Goal: Transaction & Acquisition: Purchase product/service

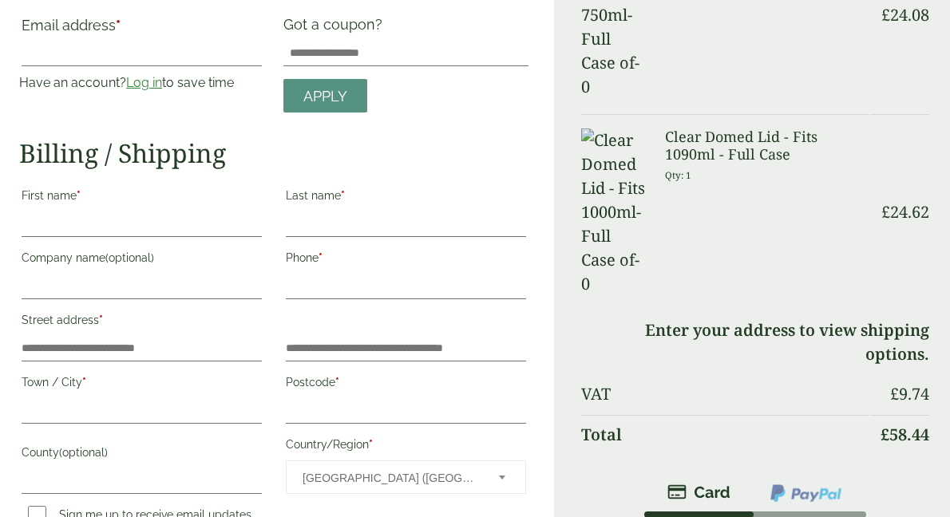
scroll to position [110, 0]
click at [143, 83] on link "Log in" at bounding box center [144, 81] width 36 height 15
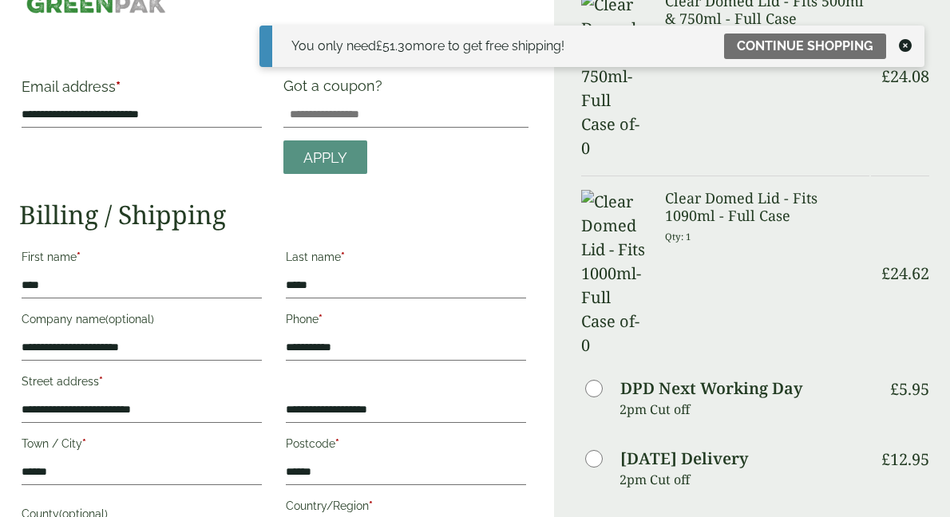
scroll to position [47, 0]
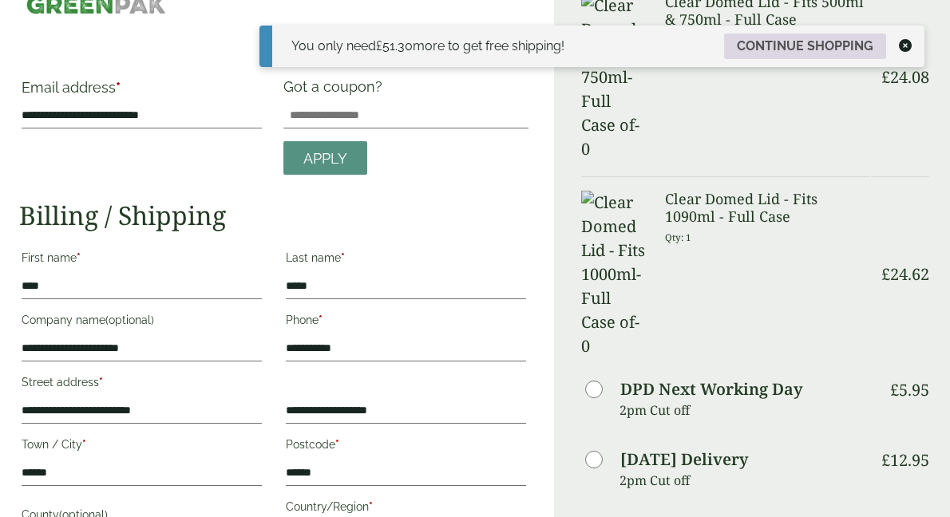
click at [825, 50] on link "Continue shopping" at bounding box center [805, 47] width 162 height 26
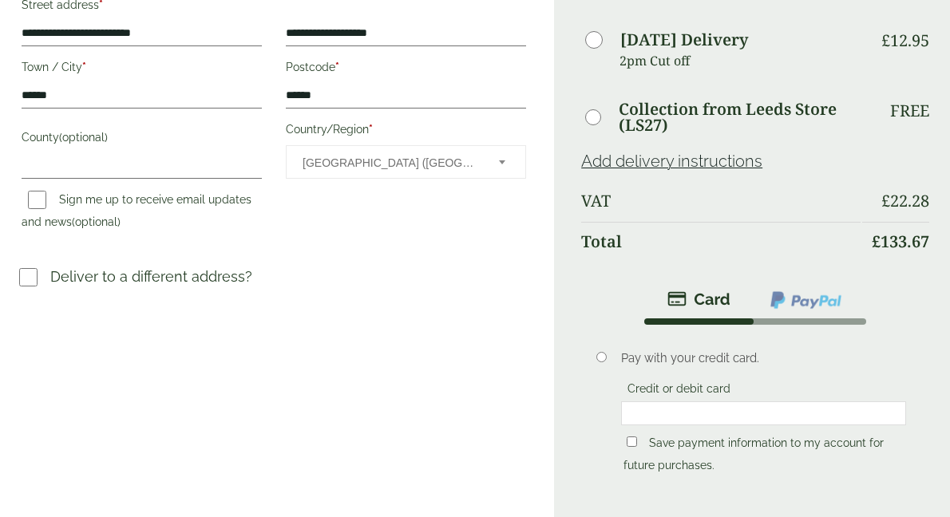
scroll to position [563, 0]
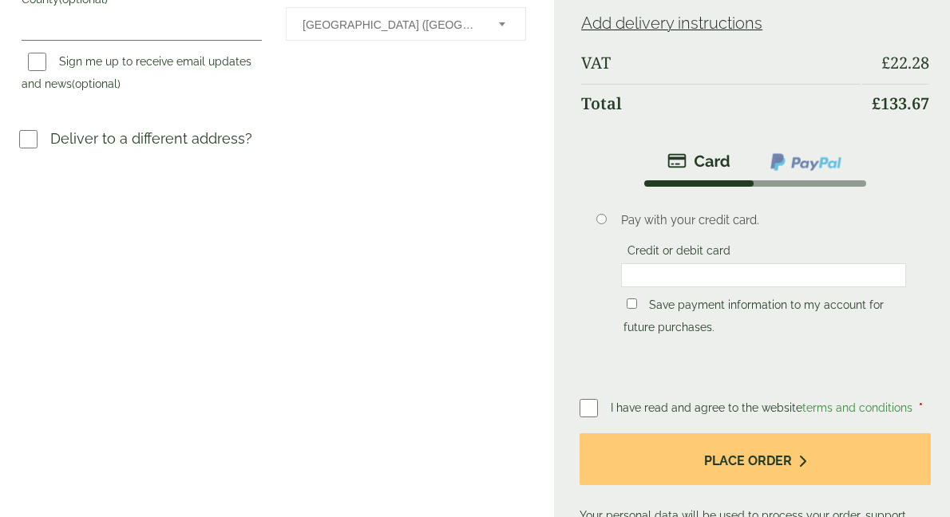
click at [691, 282] on iframe at bounding box center [763, 275] width 275 height 14
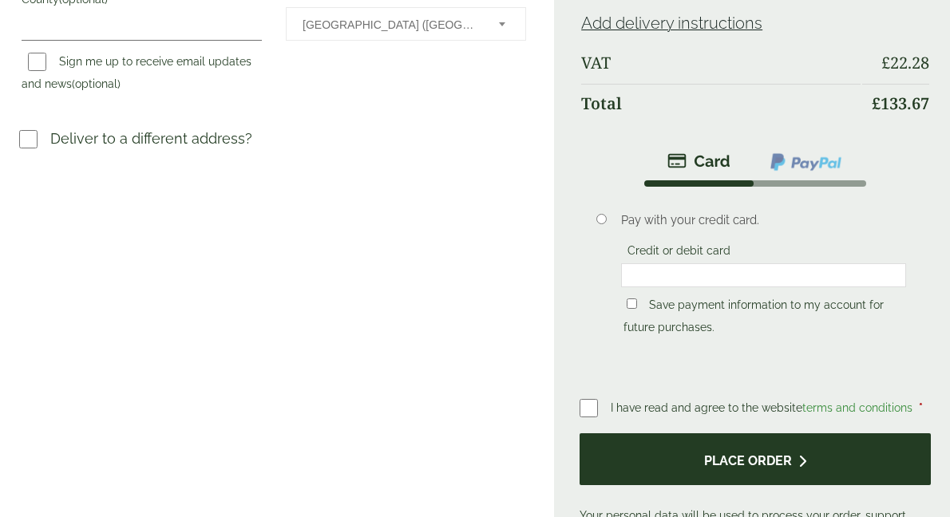
click at [701, 453] on button "Place order" at bounding box center [754, 459] width 351 height 52
